Goal: Find contact information: Find contact information

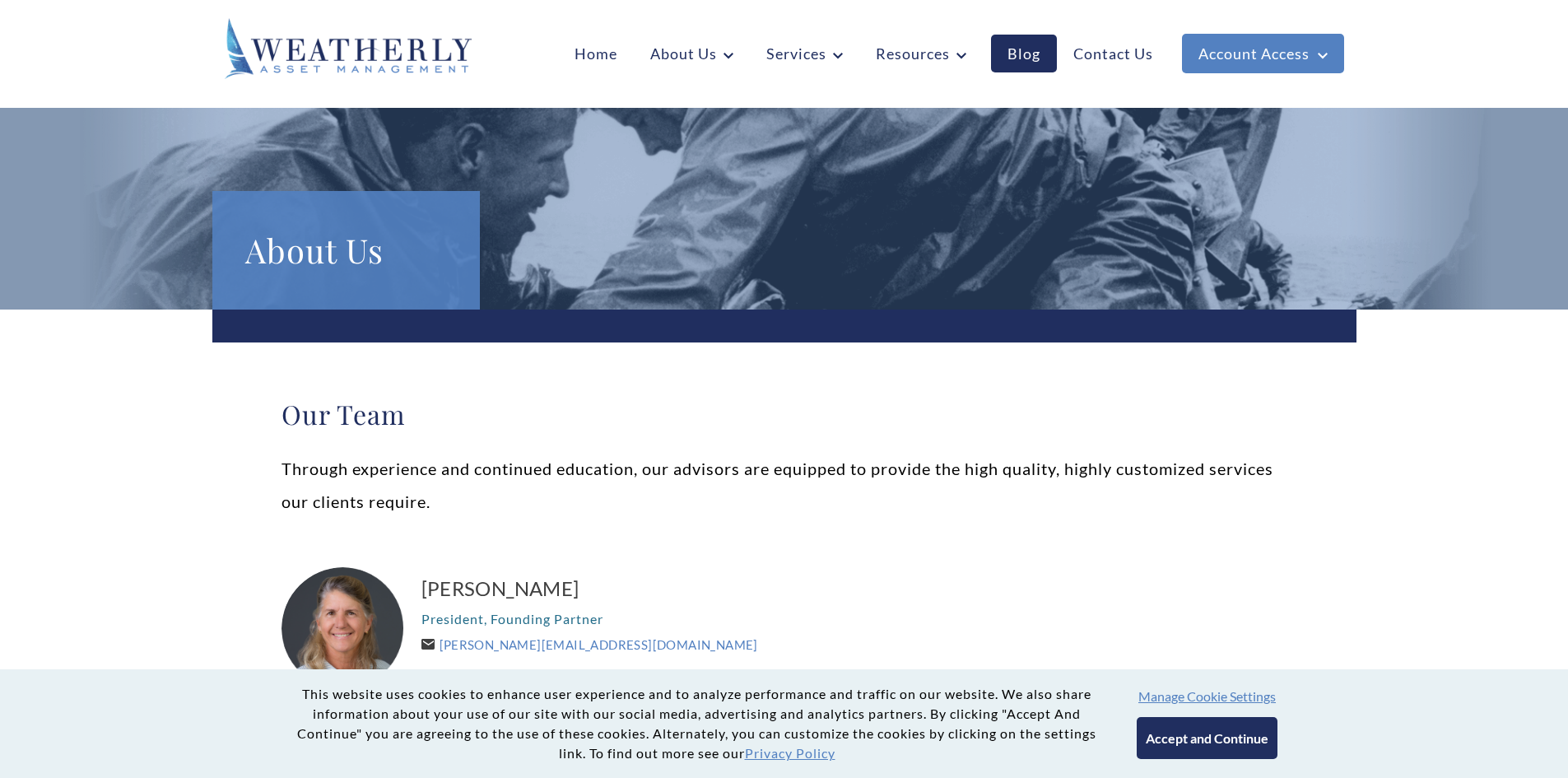
scroll to position [82, 0]
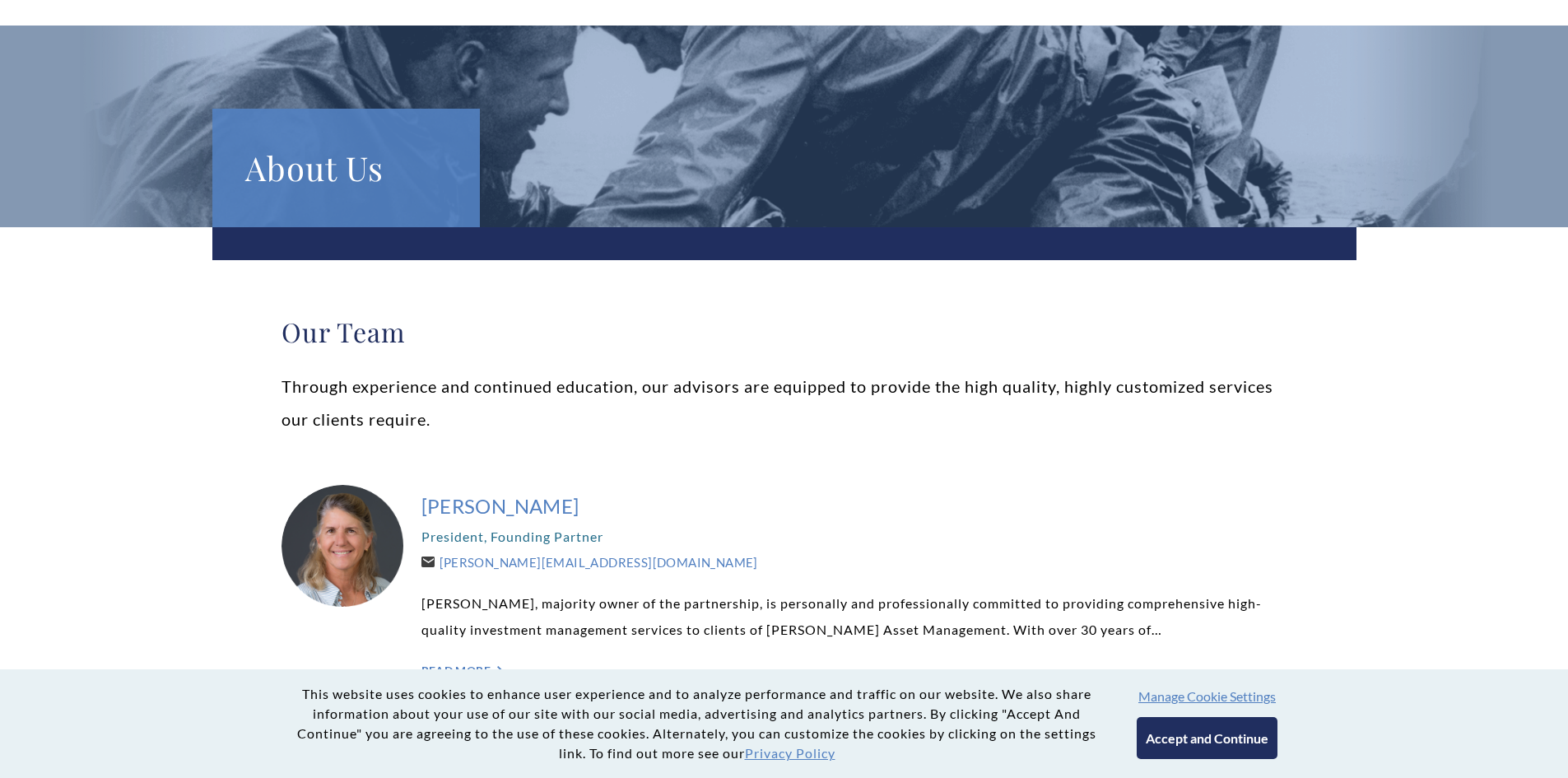
drag, startPoint x: 411, startPoint y: 511, endPoint x: 638, endPoint y: 514, distance: 227.0
click at [638, 514] on div "[PERSON_NAME] President, Founding Partner [PERSON_NAME][EMAIL_ADDRESS][DOMAIN_N…" at bounding box center [784, 585] width 1005 height 234
copy div "[PERSON_NAME]"
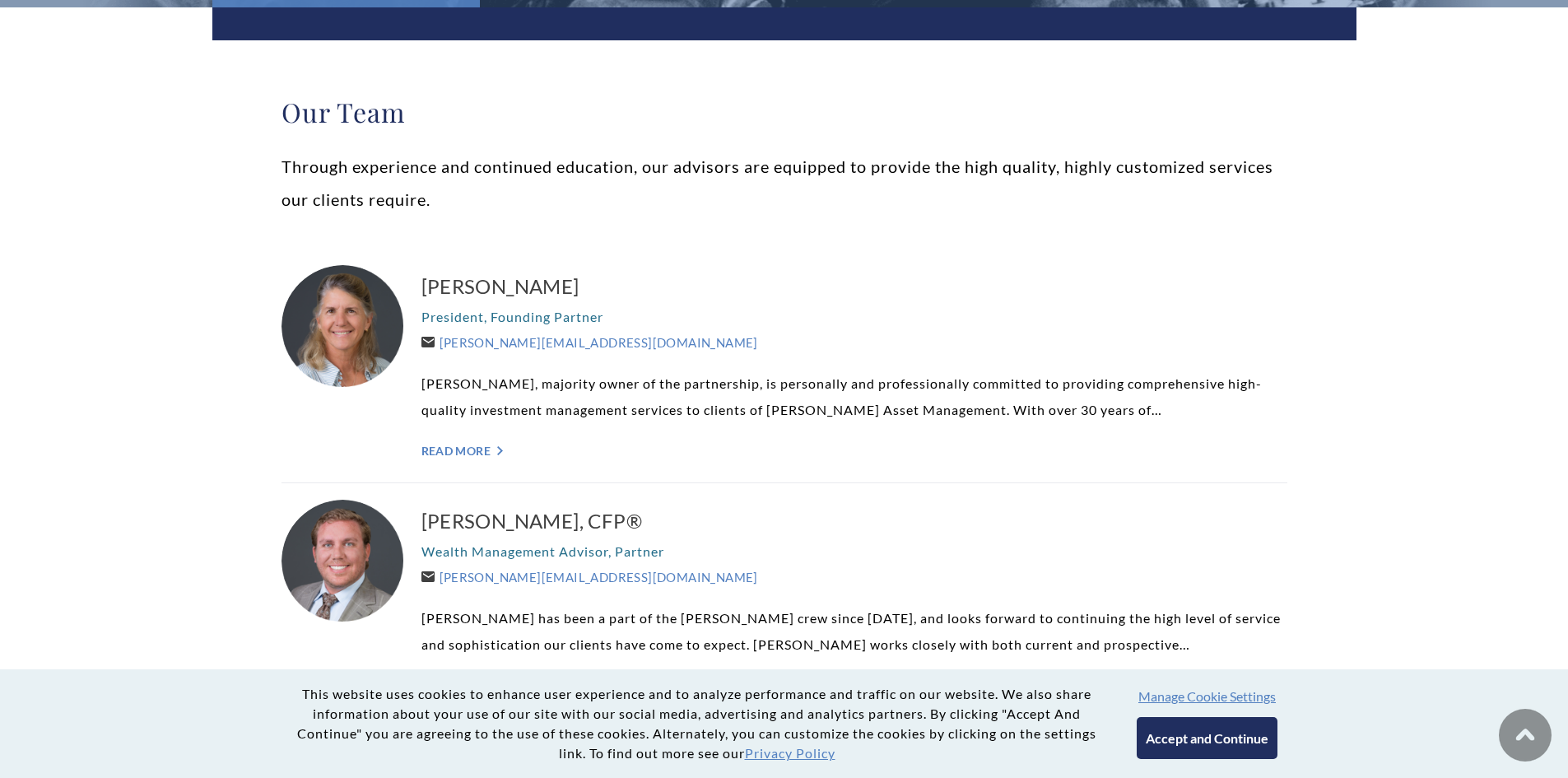
scroll to position [329, 0]
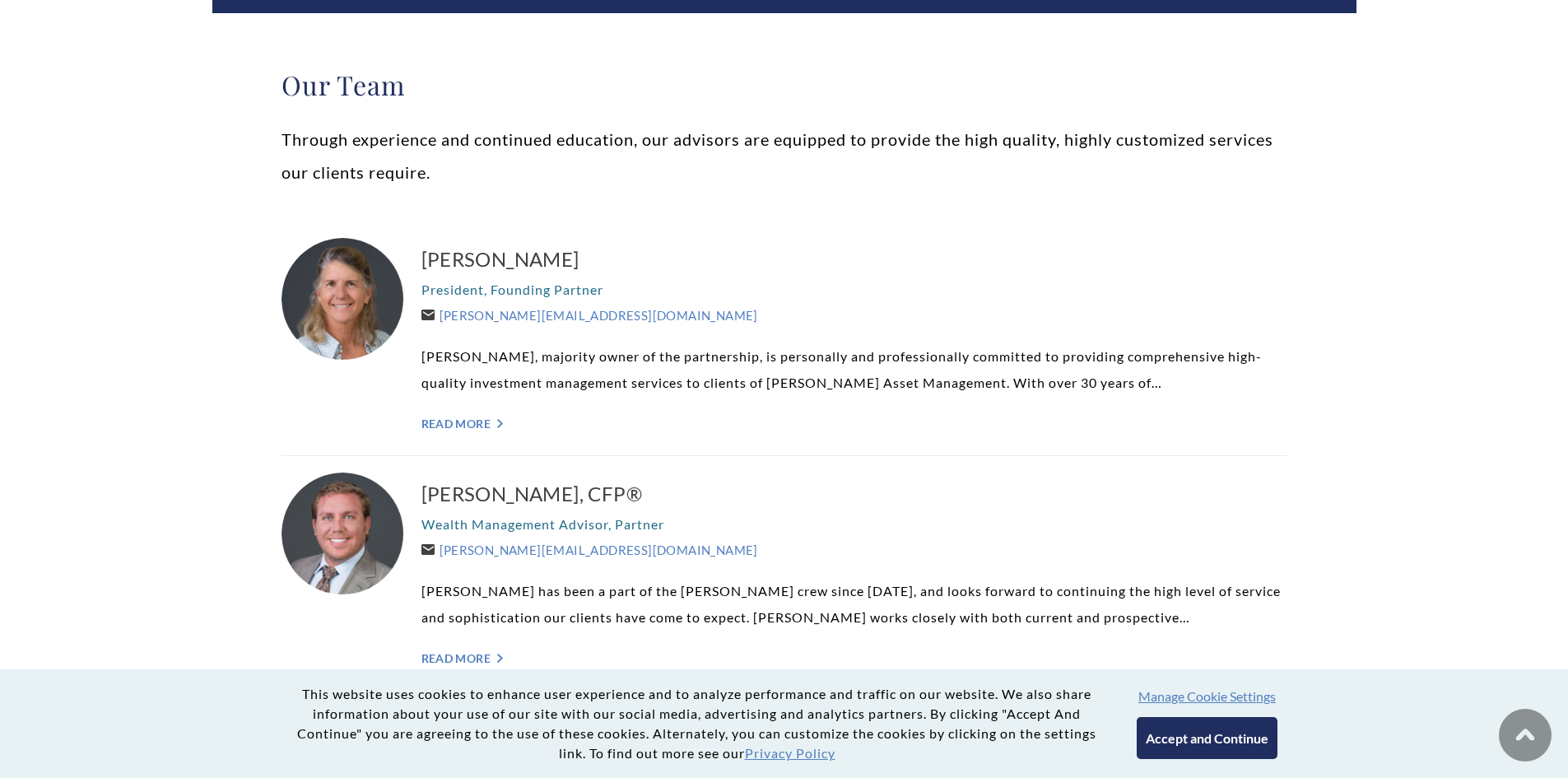
click at [891, 292] on p "President, Founding Partner" at bounding box center [855, 290] width 866 height 26
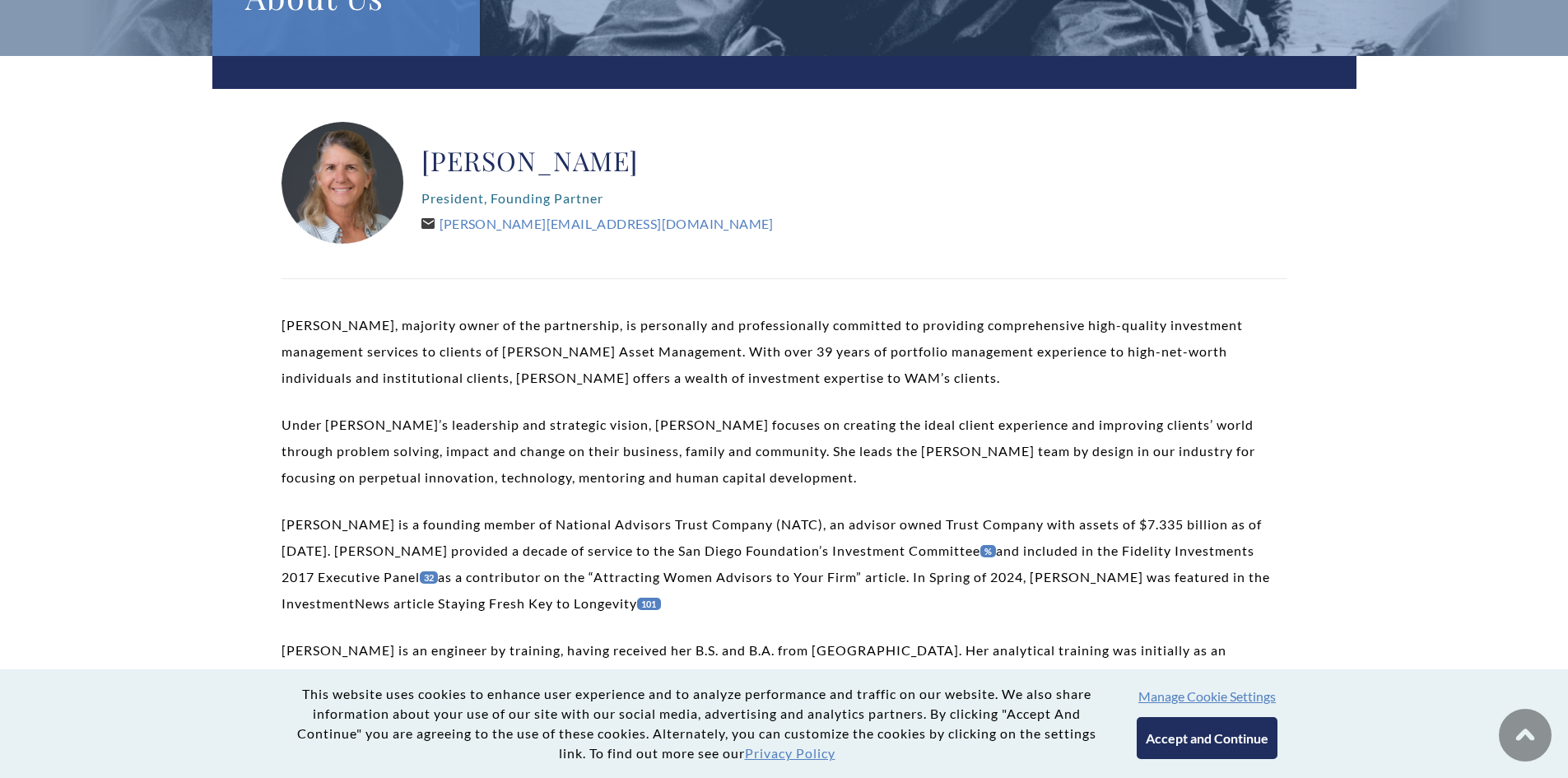
scroll to position [411, 0]
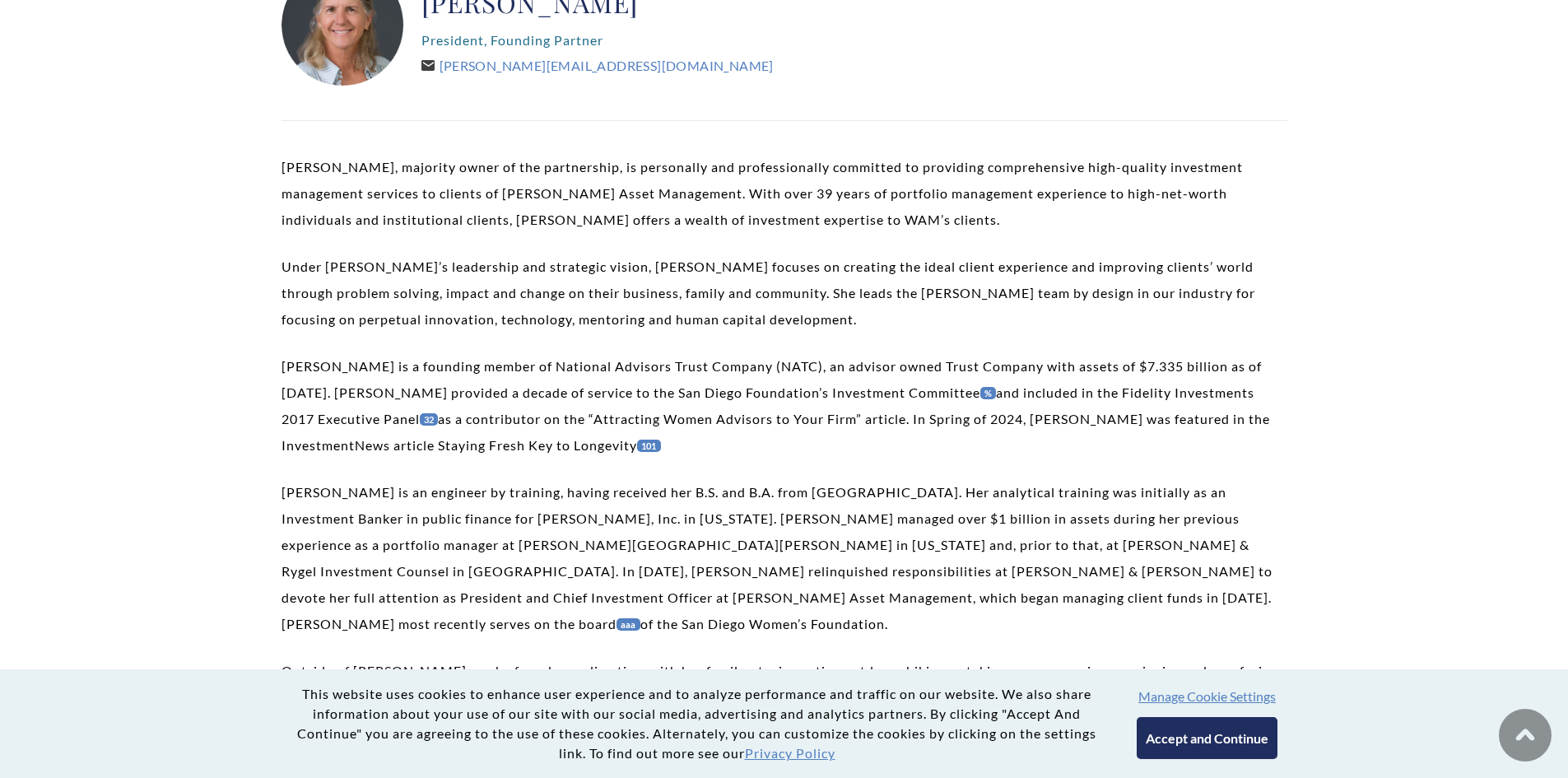
click at [652, 443] on link "101" at bounding box center [649, 445] width 24 height 12
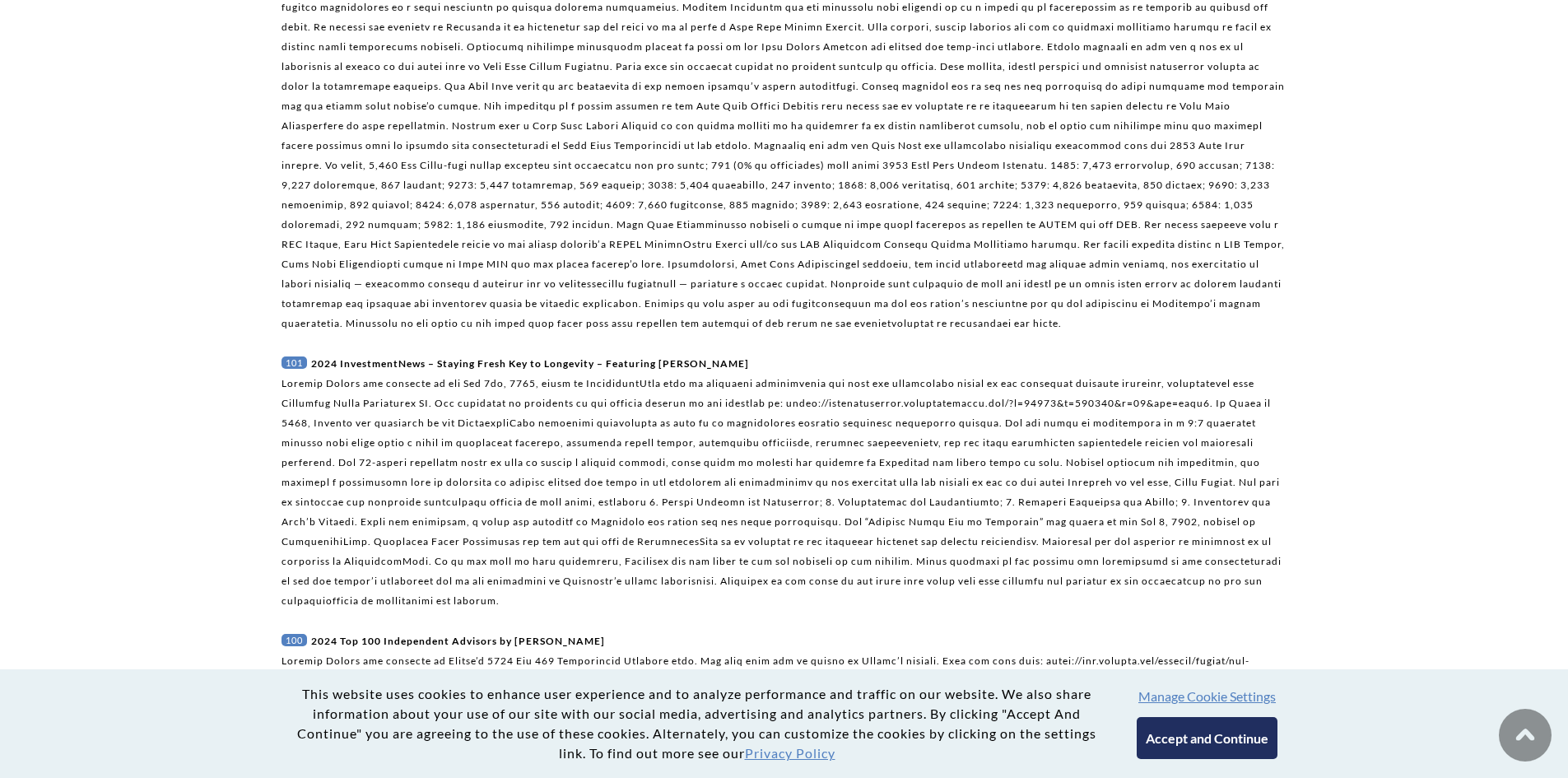
scroll to position [9304, 0]
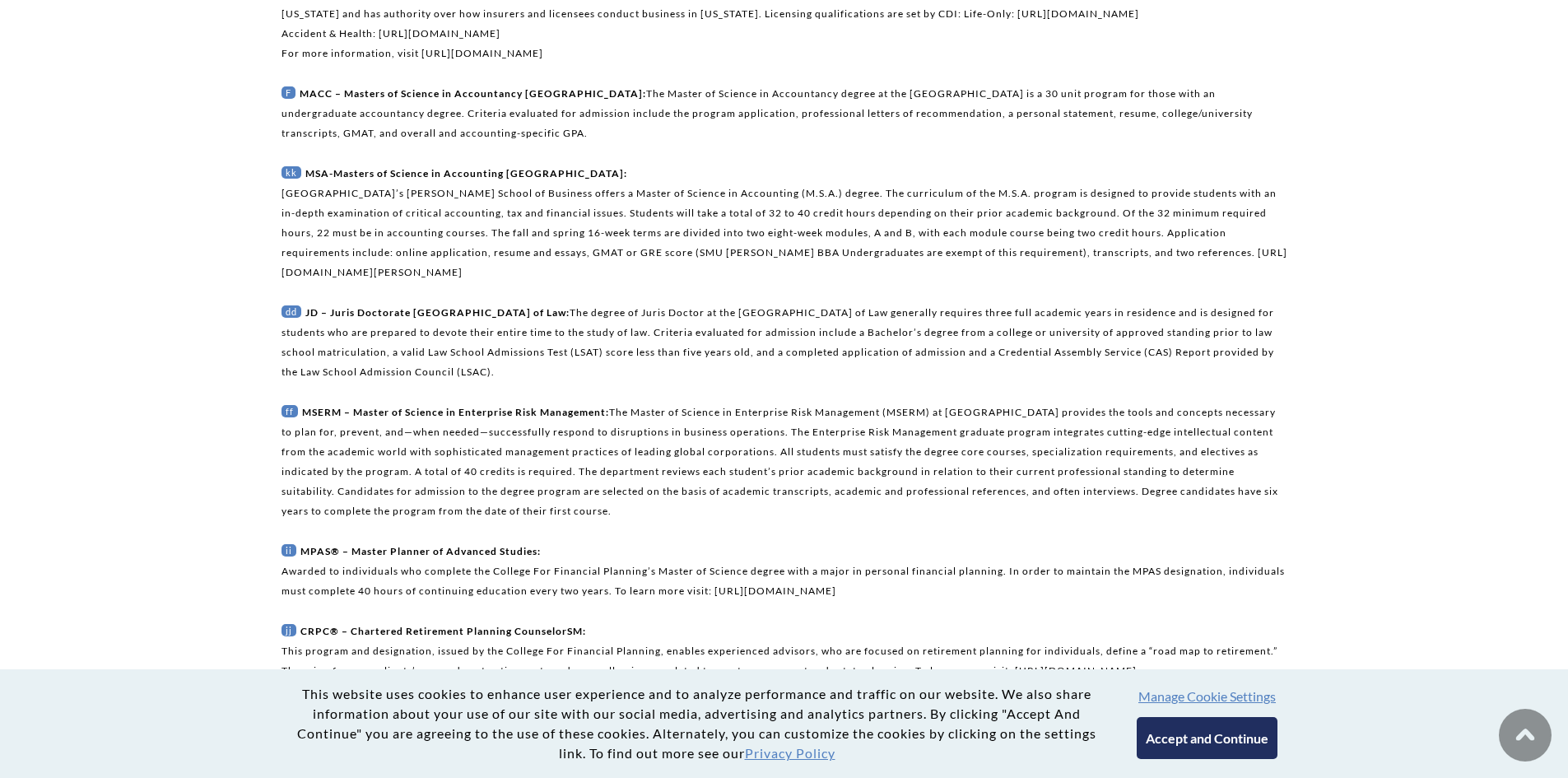
scroll to position [1398, 0]
